Goal: Task Accomplishment & Management: Manage account settings

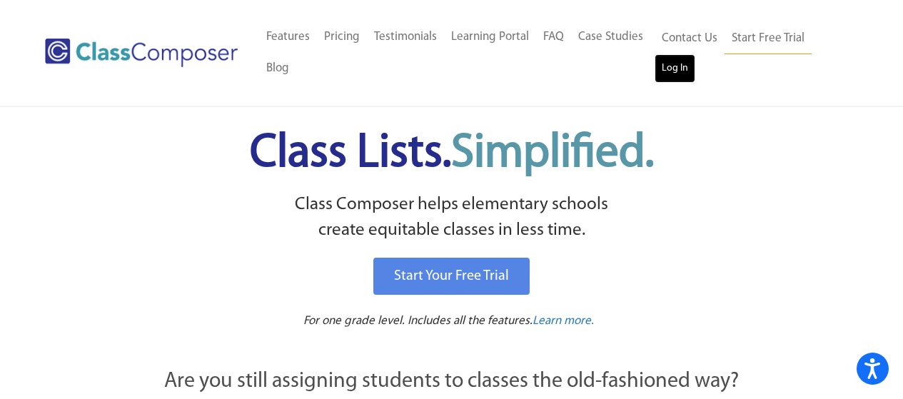
click at [681, 68] on link "Log In" at bounding box center [675, 68] width 41 height 29
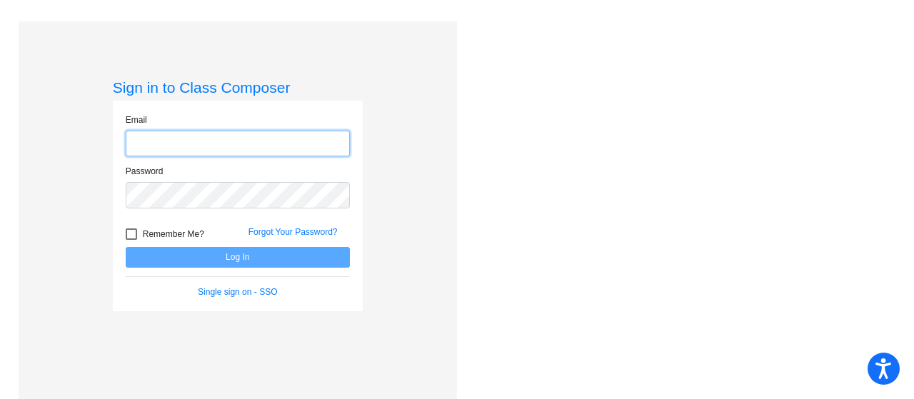
type input "[EMAIL_ADDRESS][DOMAIN_NAME]"
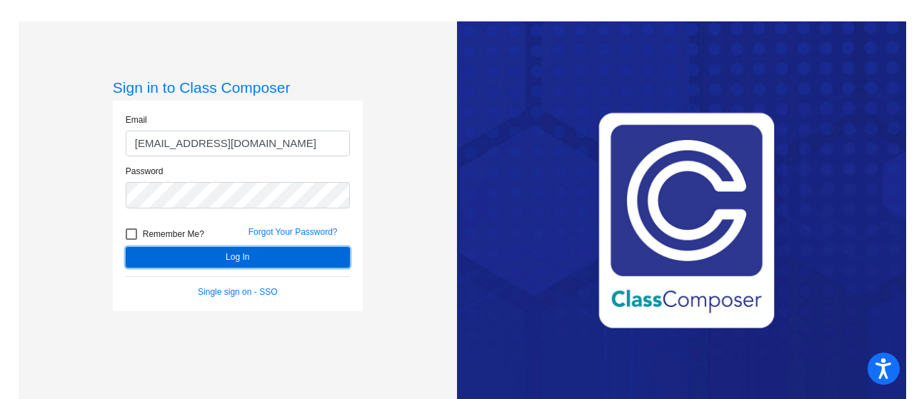
click at [221, 261] on button "Log In" at bounding box center [238, 257] width 224 height 21
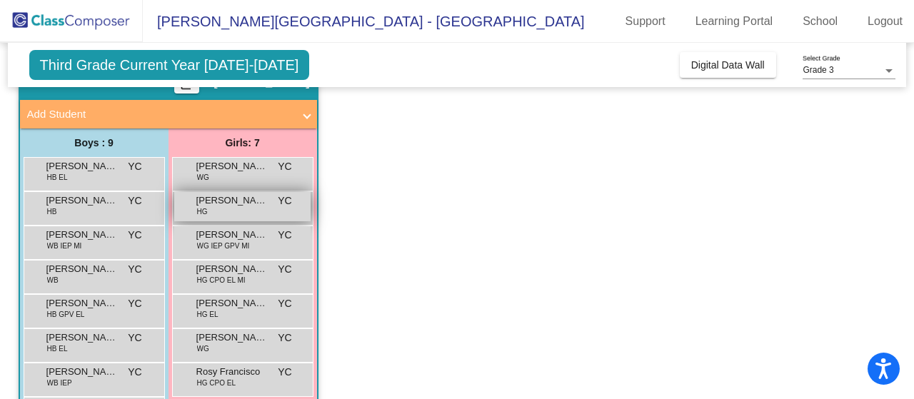
scroll to position [143, 0]
